Goal: Information Seeking & Learning: Learn about a topic

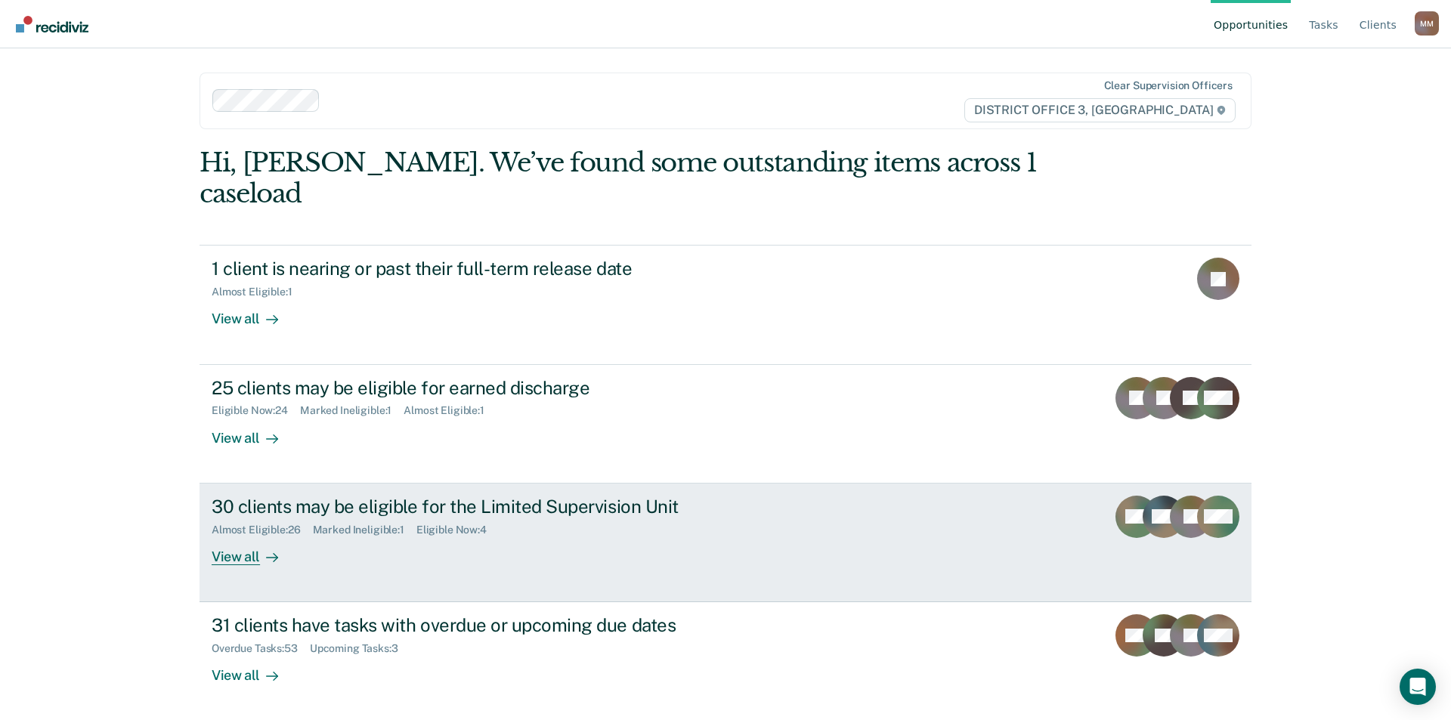
click at [230, 536] on div "View all" at bounding box center [254, 550] width 85 height 29
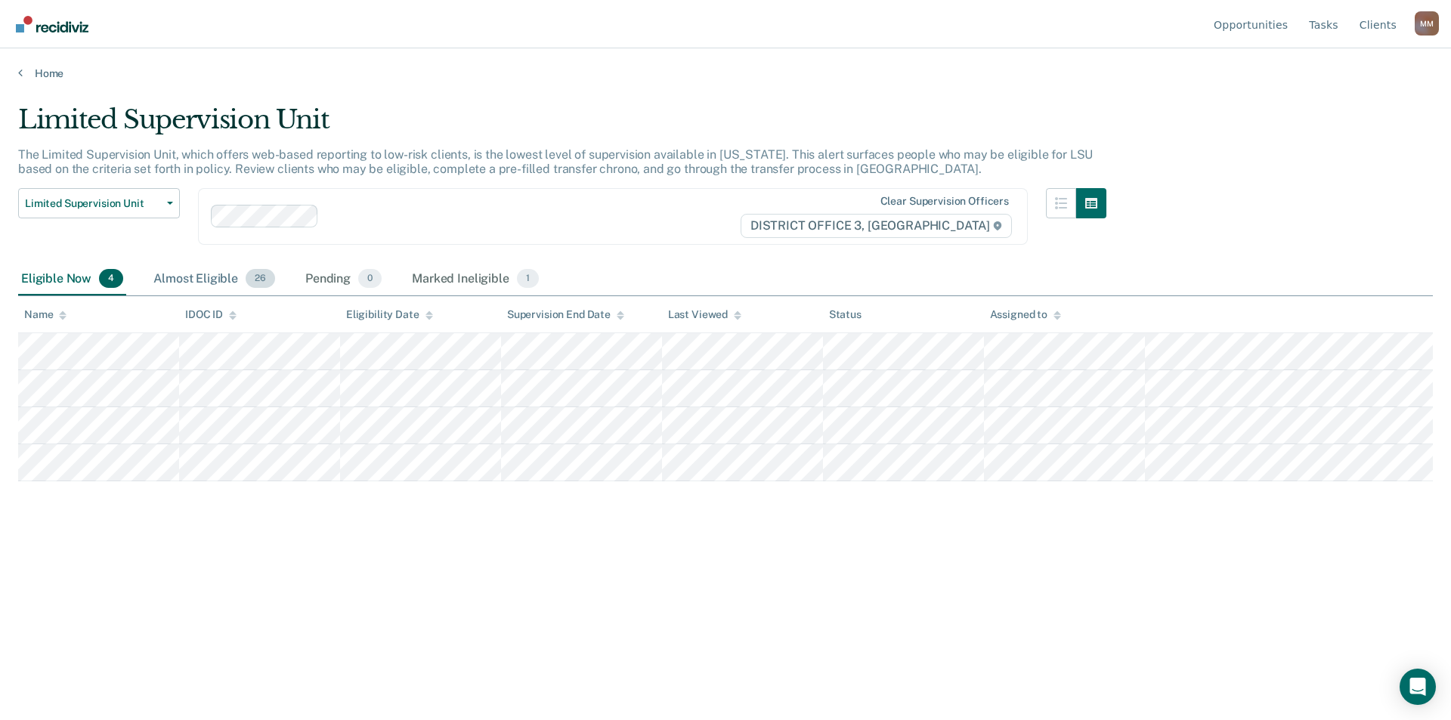
click at [169, 273] on div "Almost Eligible 26" at bounding box center [214, 279] width 128 height 33
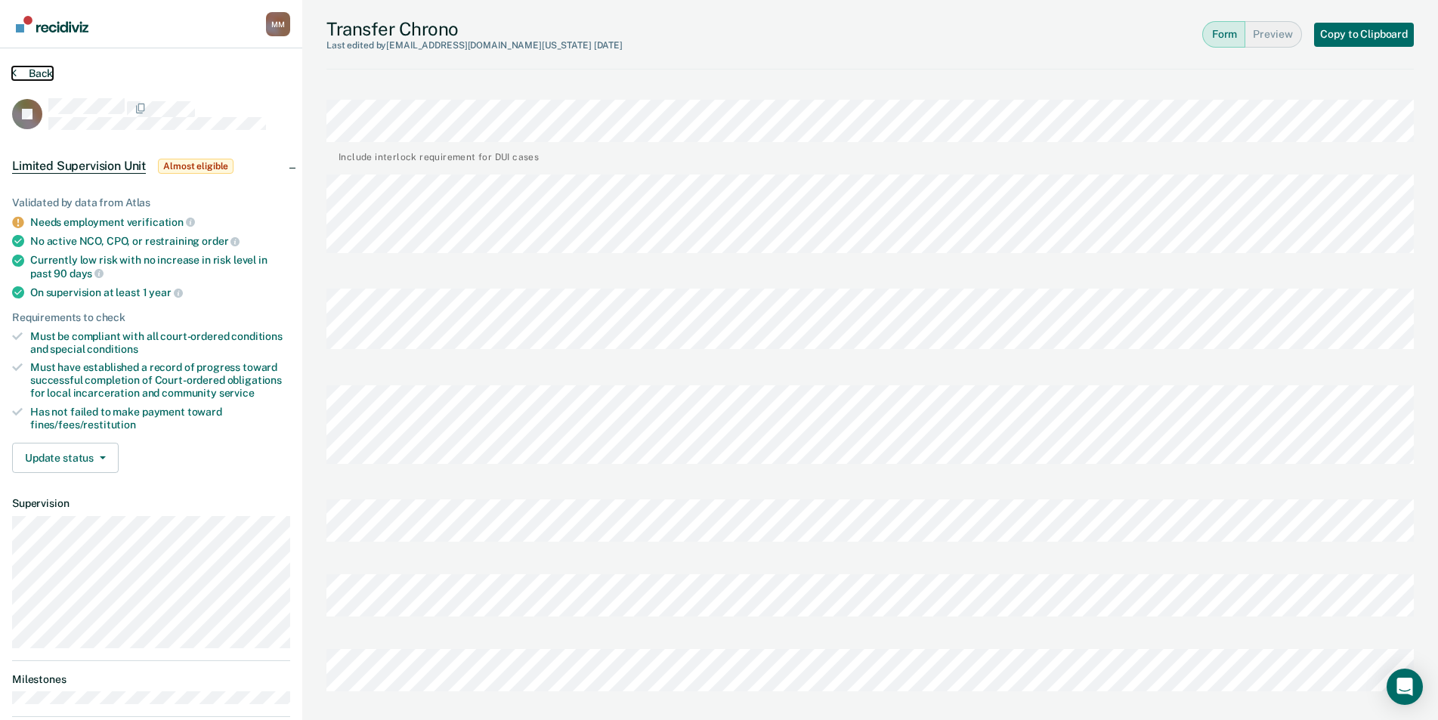
click at [23, 73] on button "Back" at bounding box center [32, 74] width 41 height 14
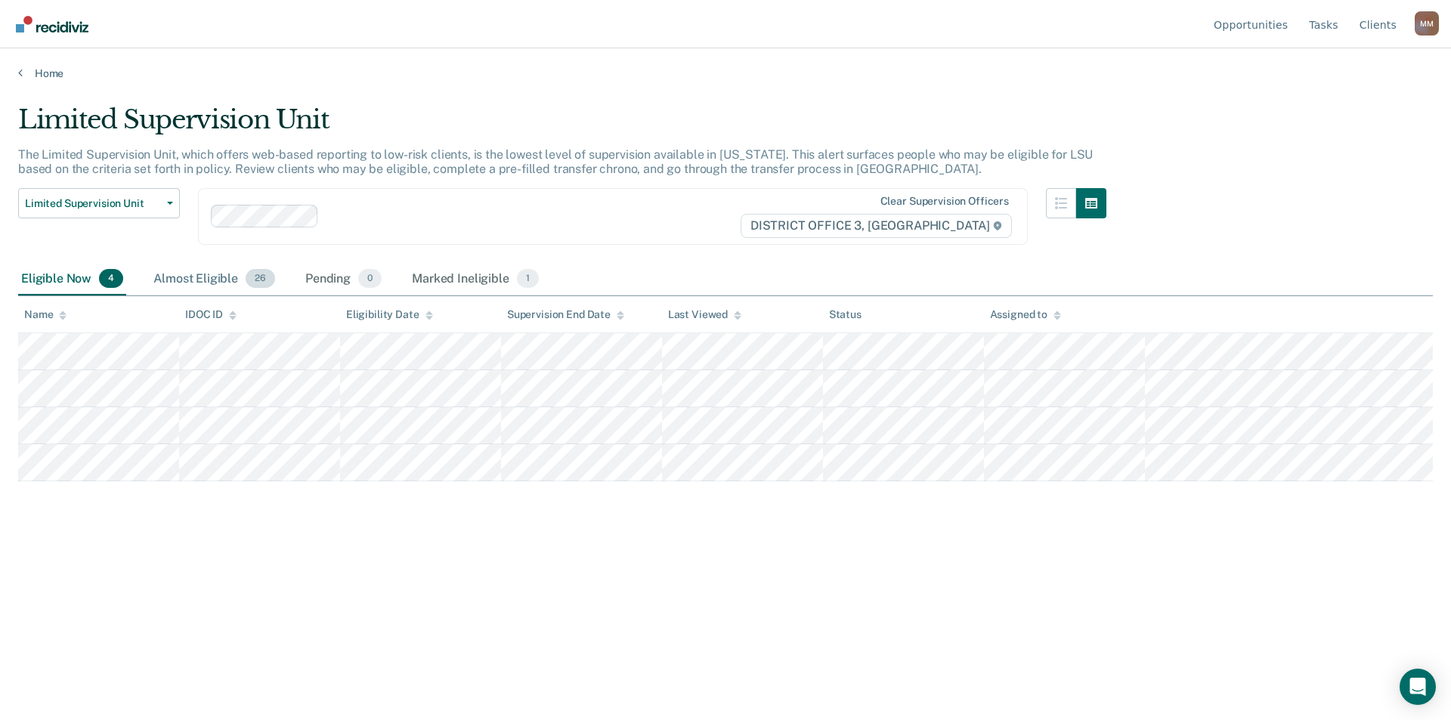
click at [196, 277] on div "Almost Eligible 26" at bounding box center [214, 279] width 128 height 33
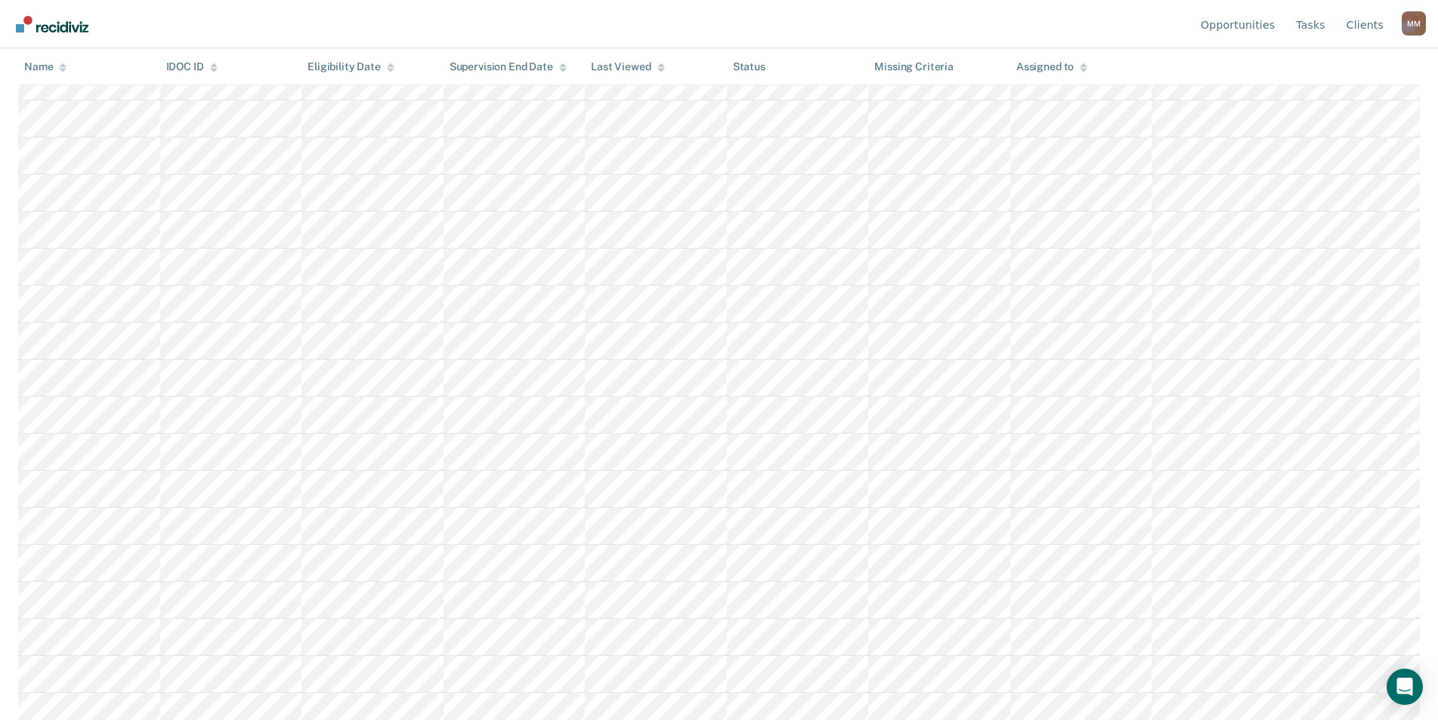
scroll to position [576, 0]
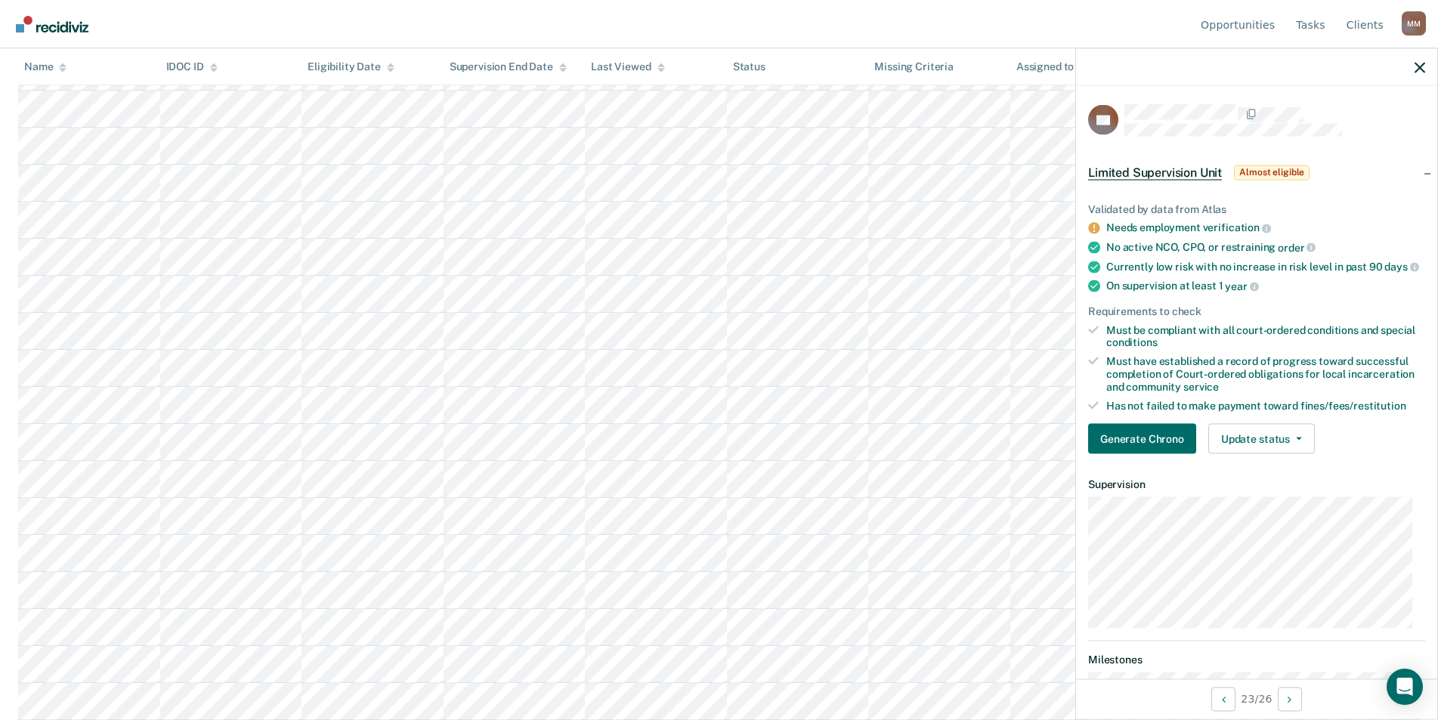
click at [729, 5] on nav "Opportunities Tasks Client s [PERSON_NAME] Profile How it works Log Out" at bounding box center [719, 24] width 1414 height 48
